Goal: Transaction & Acquisition: Purchase product/service

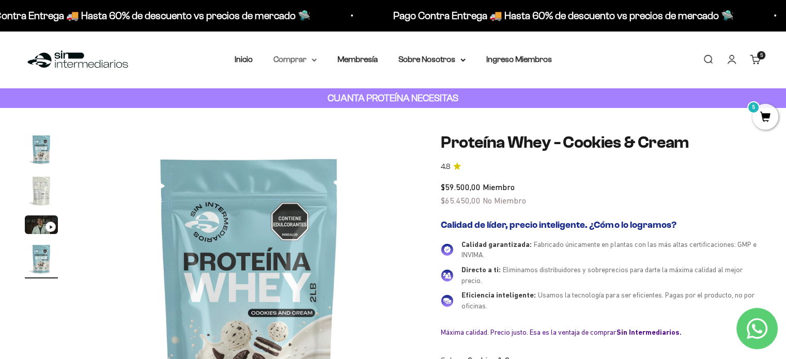
scroll to position [0, 1037]
click at [750, 58] on link "Carrito 5 artículos 5" at bounding box center [755, 59] width 11 height 11
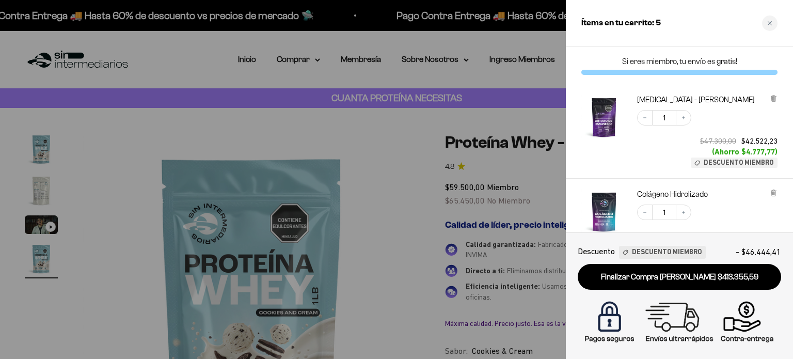
drag, startPoint x: 773, startPoint y: 20, endPoint x: 778, endPoint y: 37, distance: 18.0
click at [773, 21] on div "Close cart" at bounding box center [769, 22] width 15 height 15
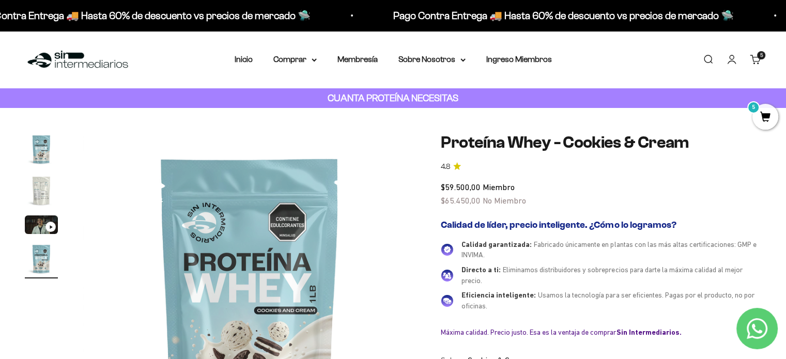
click at [761, 110] on span "5" at bounding box center [765, 117] width 26 height 26
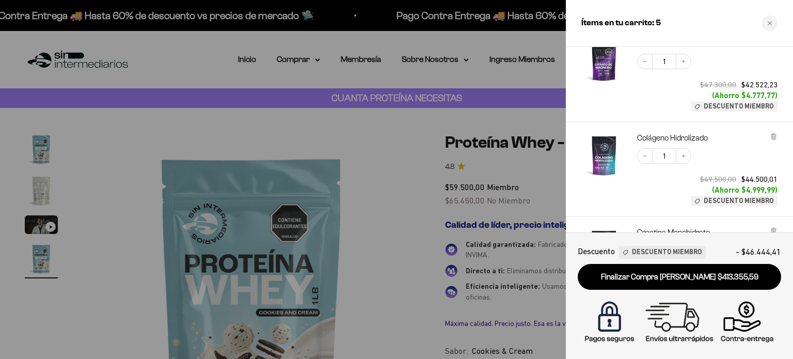
scroll to position [103, 0]
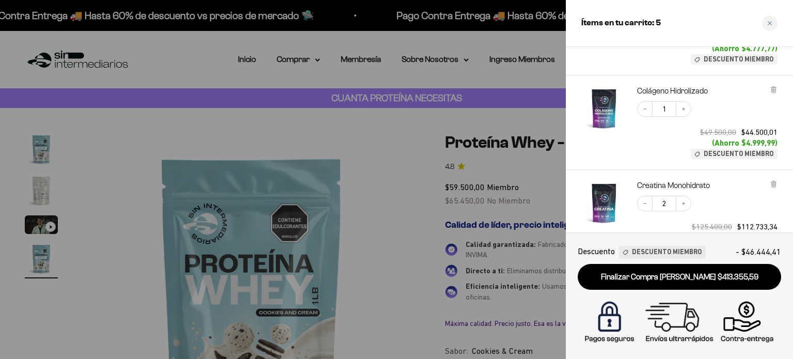
click at [603, 106] on img "Colágeno Hidrolizado" at bounding box center [604, 108] width 45 height 45
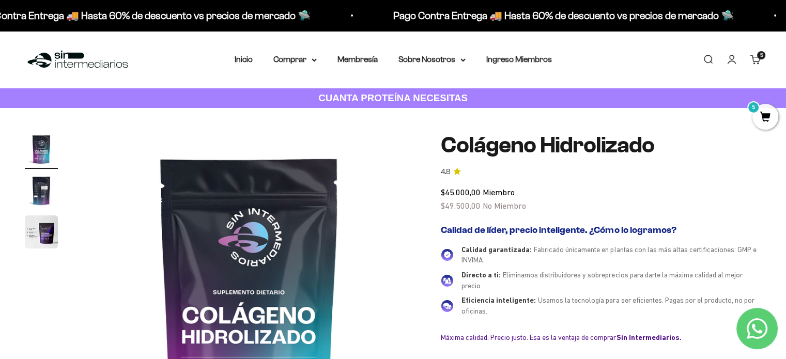
click at [763, 54] on cart-count "5 artículos 5" at bounding box center [761, 55] width 8 height 8
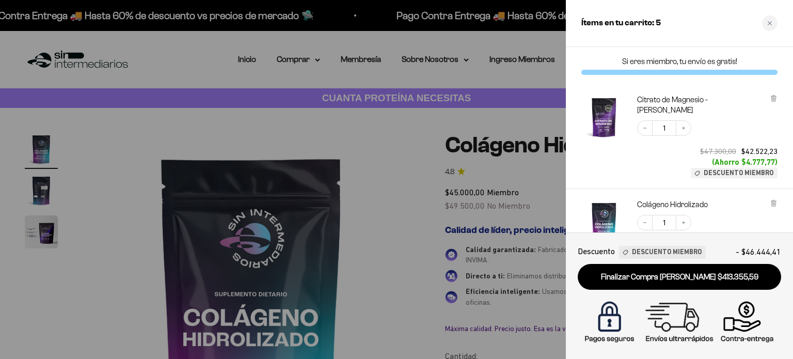
click at [614, 119] on img "Citrato de Magnesio - Sabor Limón" at bounding box center [604, 117] width 45 height 45
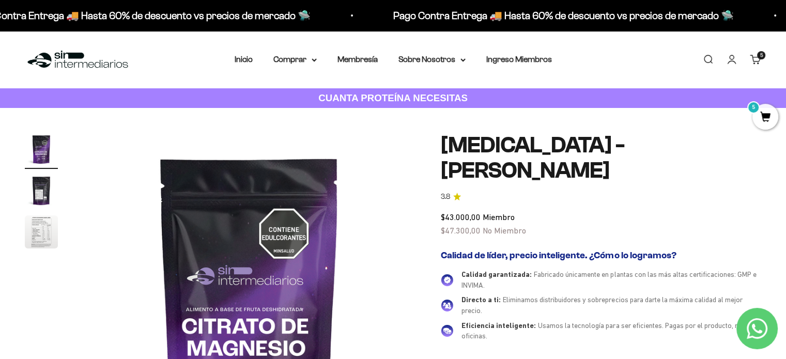
click at [756, 62] on link "Carrito 5 artículos 5" at bounding box center [755, 59] width 11 height 11
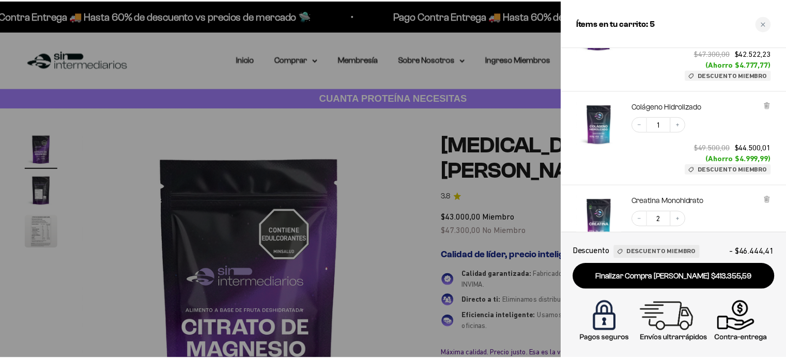
scroll to position [155, 0]
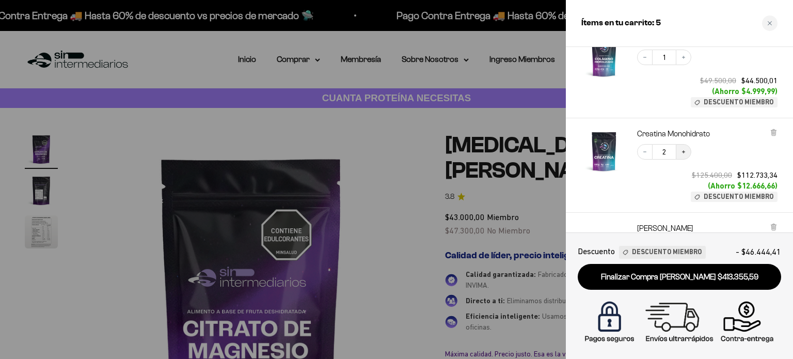
click at [685, 158] on button "Increase quantity" at bounding box center [683, 151] width 15 height 15
click at [366, 74] on div at bounding box center [396, 179] width 793 height 359
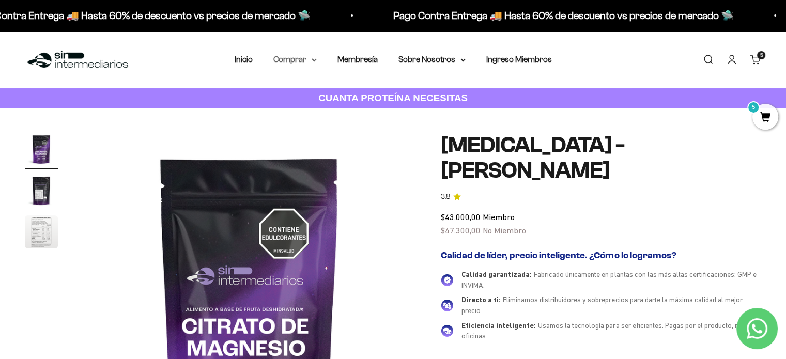
click at [312, 59] on icon at bounding box center [314, 60] width 4 height 2
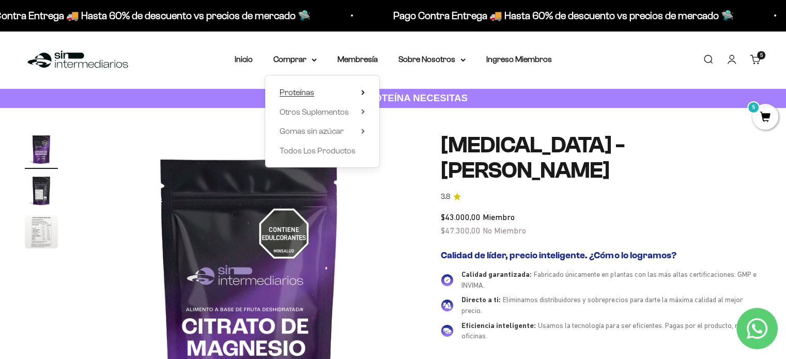
click at [362, 93] on icon at bounding box center [363, 92] width 2 height 4
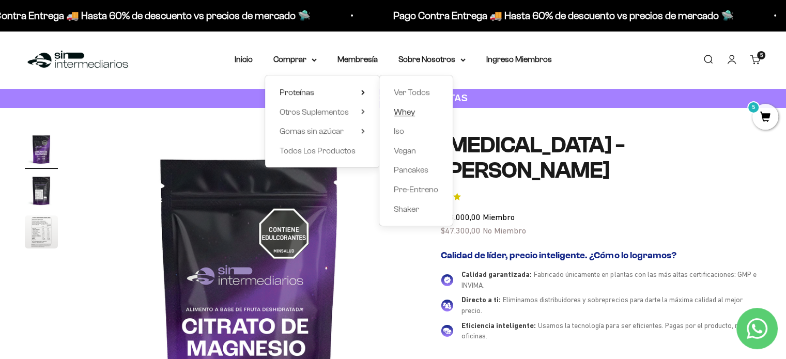
click at [410, 111] on span "Whey" at bounding box center [404, 111] width 21 height 9
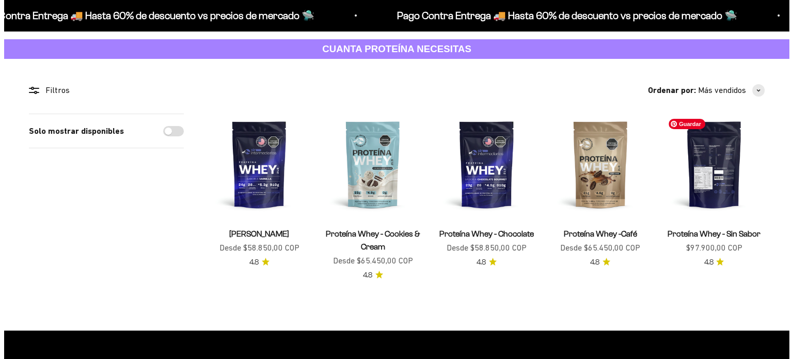
scroll to position [52, 0]
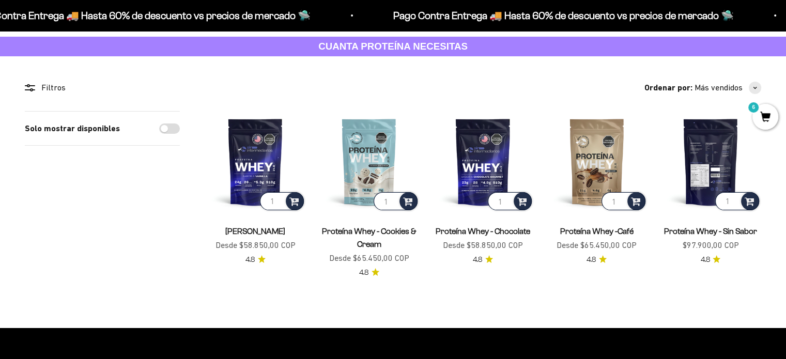
click at [718, 206] on input "1" at bounding box center [737, 201] width 44 height 18
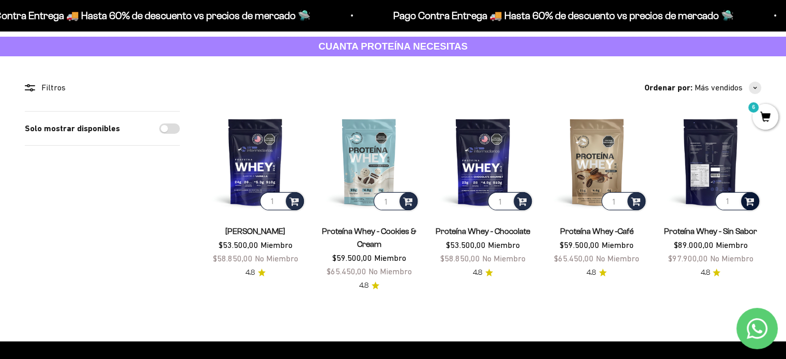
click at [750, 203] on span at bounding box center [749, 201] width 10 height 12
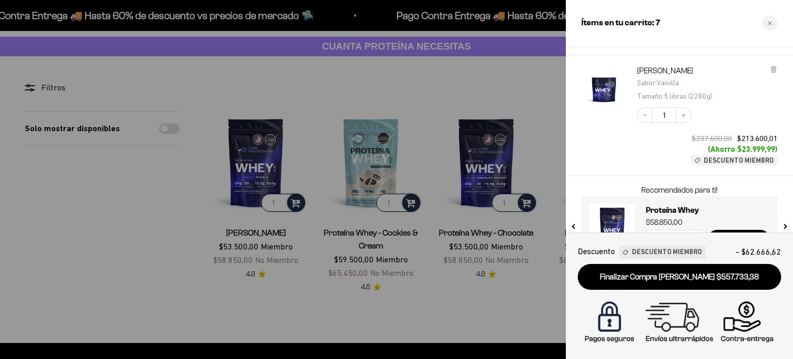
scroll to position [469, 0]
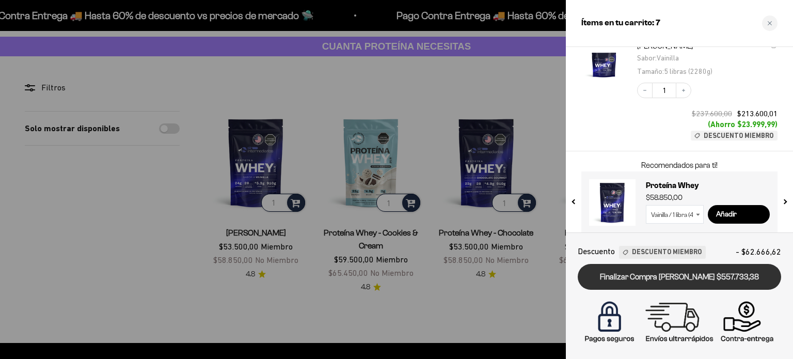
click at [725, 278] on link "Finalizar Compra Segura $557.733,38" at bounding box center [680, 277] width 204 height 26
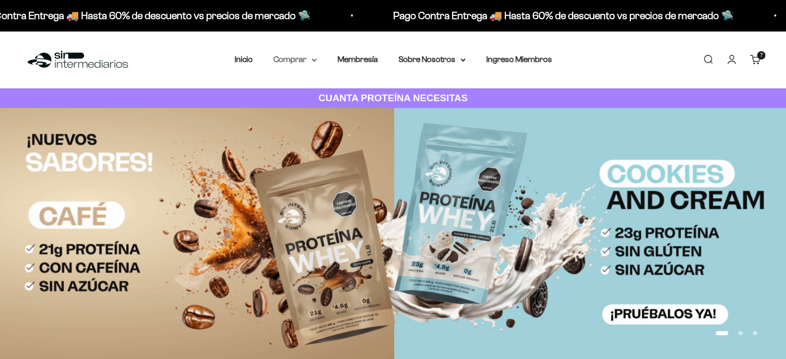
click at [314, 59] on icon at bounding box center [313, 60] width 5 height 4
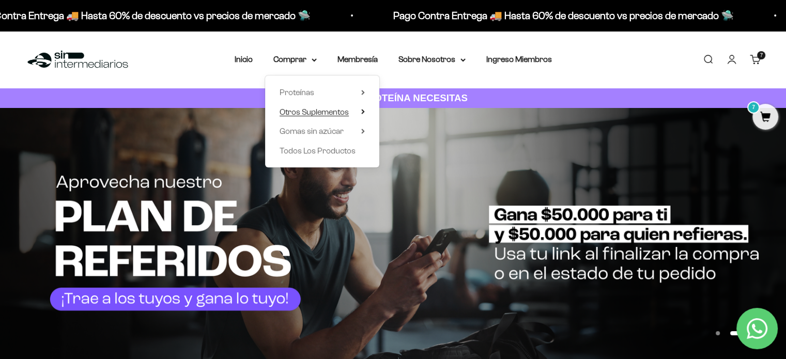
click at [362, 110] on icon at bounding box center [363, 112] width 2 height 4
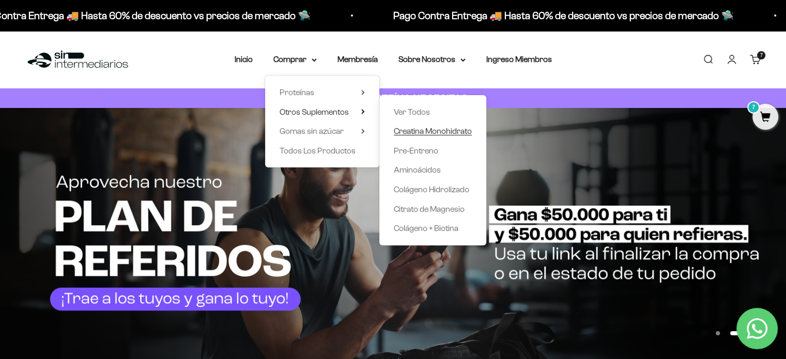
click at [419, 130] on span "Creatina Monohidrato" at bounding box center [433, 131] width 78 height 9
